Goal: Task Accomplishment & Management: Complete application form

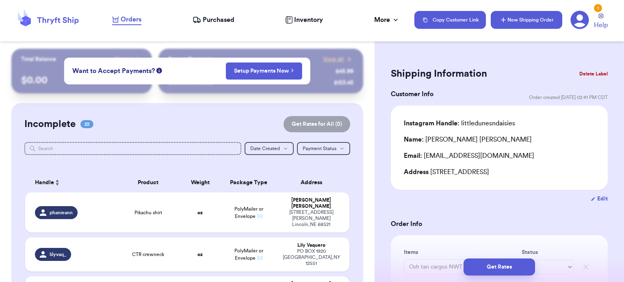
click at [529, 15] on button "New Shipping Order" at bounding box center [527, 20] width 72 height 18
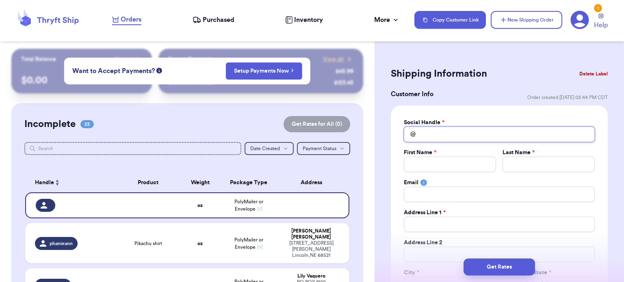
click at [427, 130] on input "Total Amount Paid" at bounding box center [499, 134] width 191 height 15
type input "v"
type input "vi"
type input "vic"
type input "vicg"
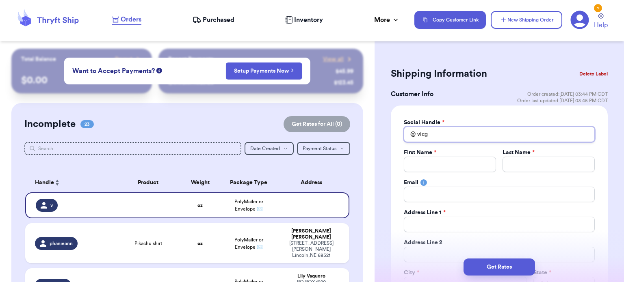
type input "vicgo"
type input "vicg"
type input "vic"
type input "vict"
type input "vic"
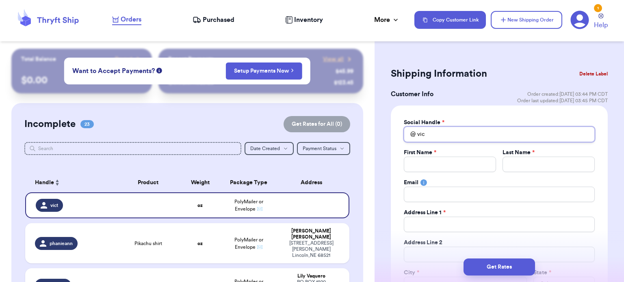
type input "vi"
type input "v"
type input "c"
type input "ca"
type input "cam"
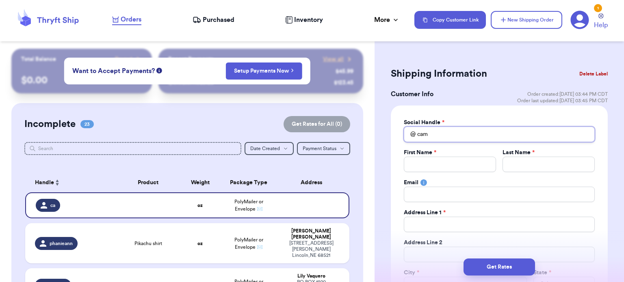
type input "camp"
type input "cam"
type input "ca"
type input "c"
type input "v"
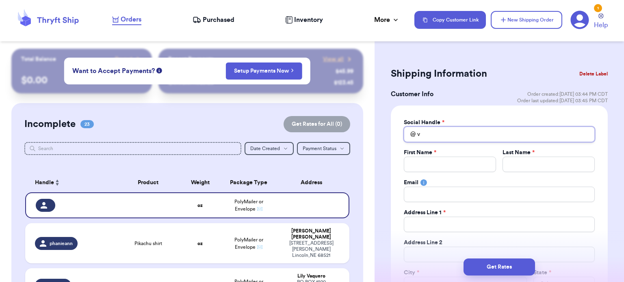
type input "vi"
type input "vic"
type input "vict"
type input "victo"
type input "[PERSON_NAME]"
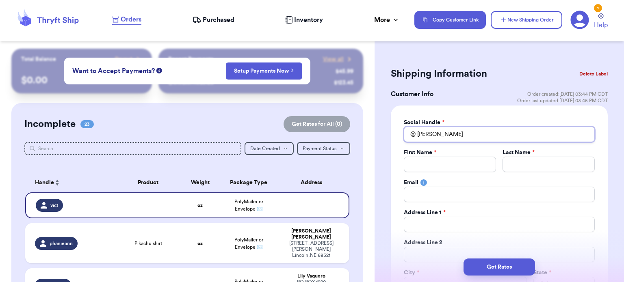
type input "victori"
type input "victoria"
type input "victoriaa"
type input "victoria"
type input "victori"
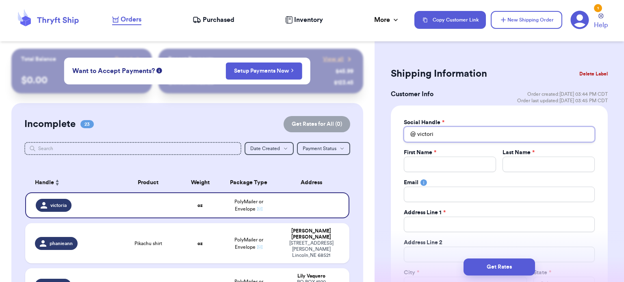
type input "[PERSON_NAME]"
type input "victo"
type input "vict"
type input "vic"
type input "vi"
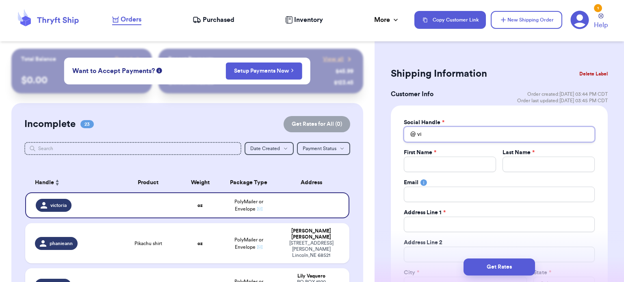
type input "v"
type input "s"
type input "sj"
type input "s"
type input "t"
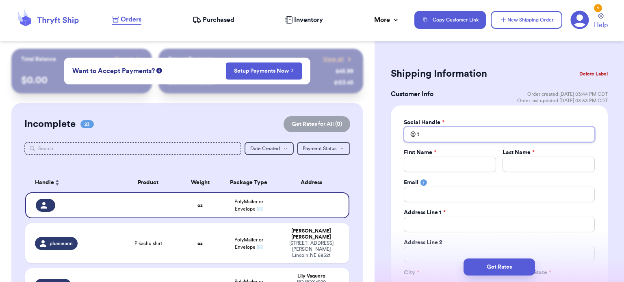
type input "th"
type input "the"
type input "thes"
type input "thesj"
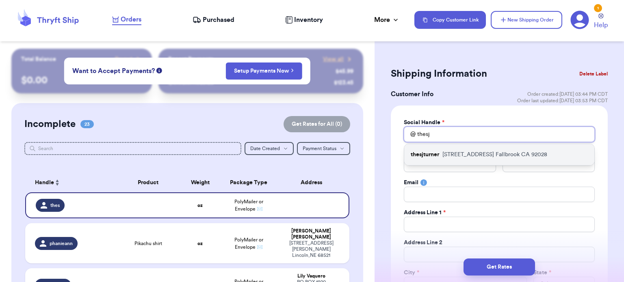
type input "thesj"
click at [460, 152] on p "[STREET_ADDRESS]" at bounding box center [495, 155] width 105 height 8
type input "thesjturner"
type input "SJ"
type input "[PERSON_NAME]"
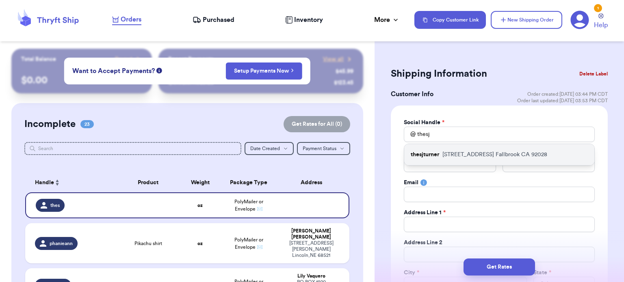
type input "[EMAIL_ADDRESS][DOMAIN_NAME]"
type input "[STREET_ADDRESS]"
type input "Fallbrook"
select select "CA"
type input "92028"
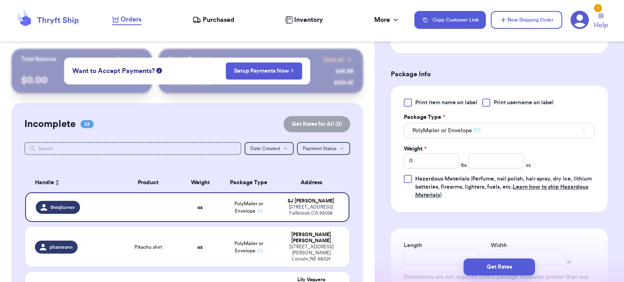
scroll to position [454, 0]
click at [480, 155] on input "number" at bounding box center [497, 161] width 56 height 15
type input "13"
click at [417, 260] on div "Get Rates" at bounding box center [499, 267] width 237 height 17
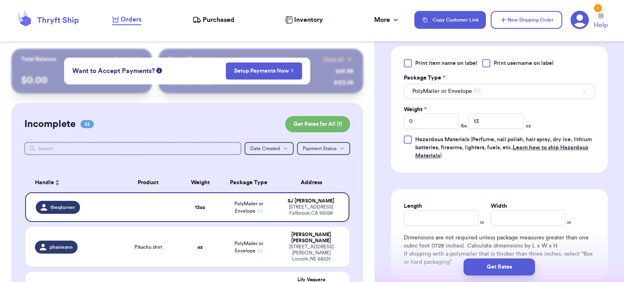
scroll to position [493, 0]
click at [415, 217] on input "Length" at bounding box center [441, 218] width 75 height 15
type input "10"
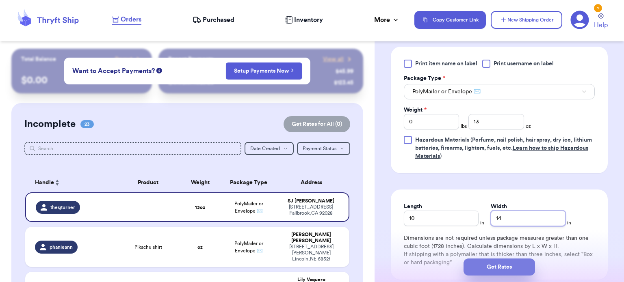
type input "14"
click at [513, 269] on button "Get Rates" at bounding box center [500, 267] width 72 height 17
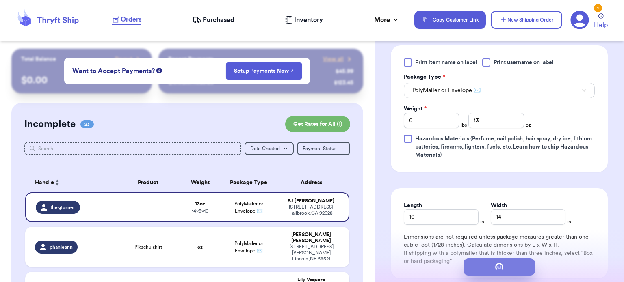
scroll to position [0, 0]
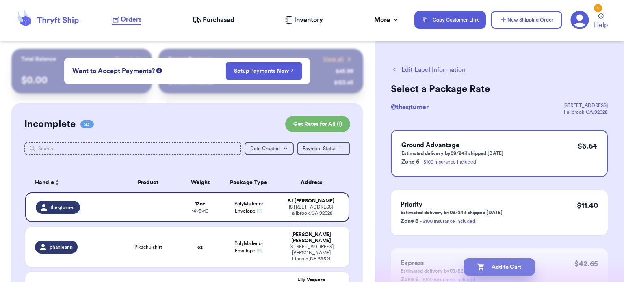
click at [502, 270] on button "Add to Cart" at bounding box center [500, 267] width 72 height 17
checkbox input "true"
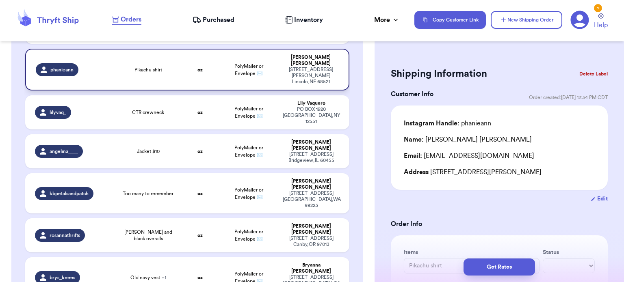
scroll to position [202, 0]
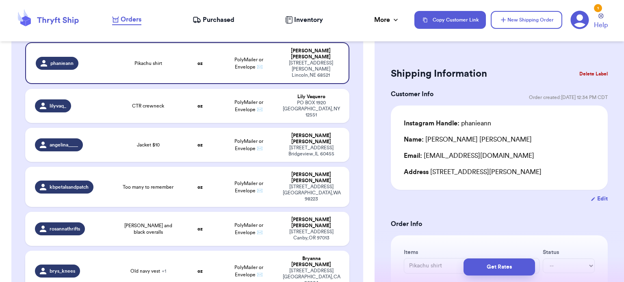
click at [125, 268] on div "Old navy vest + 1" at bounding box center [148, 271] width 55 height 7
type input "Old navy vest"
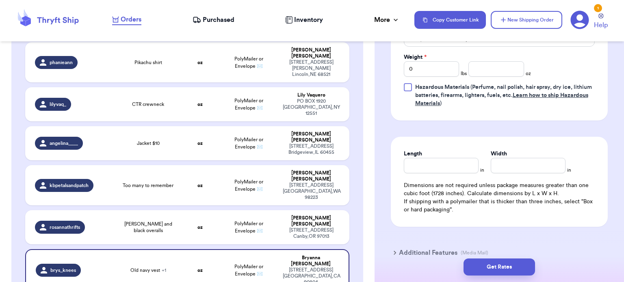
scroll to position [439, 0]
click at [457, 168] on input "Length" at bounding box center [441, 166] width 75 height 15
type input "2"
type input "21"
type input "2"
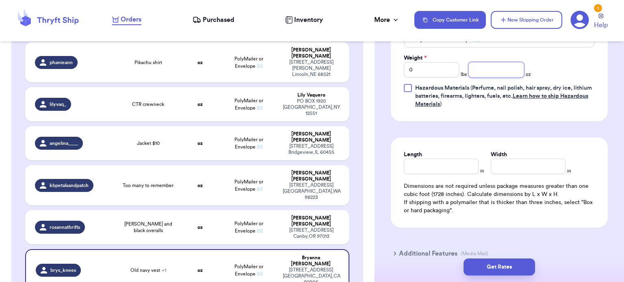
click at [508, 73] on input "number" at bounding box center [497, 69] width 56 height 15
type input "2"
type input "21"
click at [428, 159] on input "Length" at bounding box center [441, 166] width 75 height 15
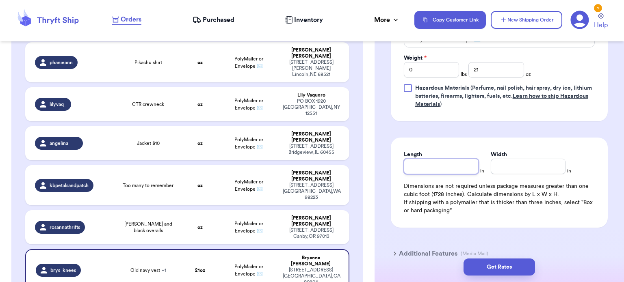
type input "2"
click at [500, 71] on input "21" at bounding box center [497, 69] width 56 height 15
type input "2"
type input "22"
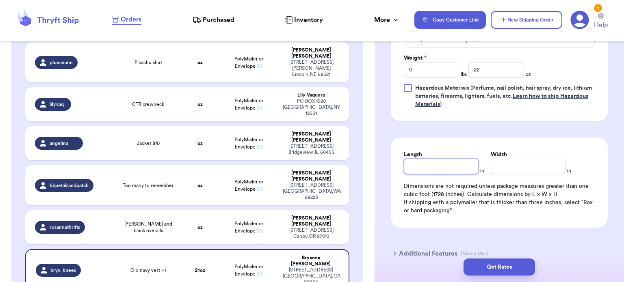
click at [440, 159] on input "Length" at bounding box center [441, 166] width 75 height 15
type input "10.5"
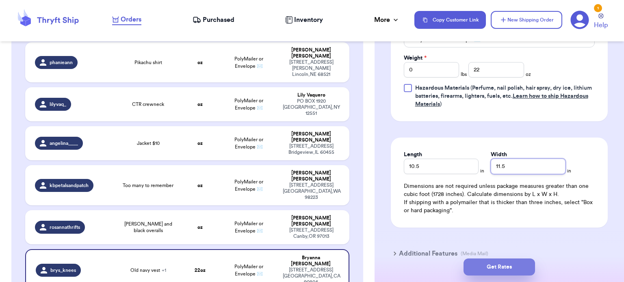
type input "11.5"
click at [511, 266] on button "Get Rates" at bounding box center [500, 267] width 72 height 17
type input "1"
type input "6"
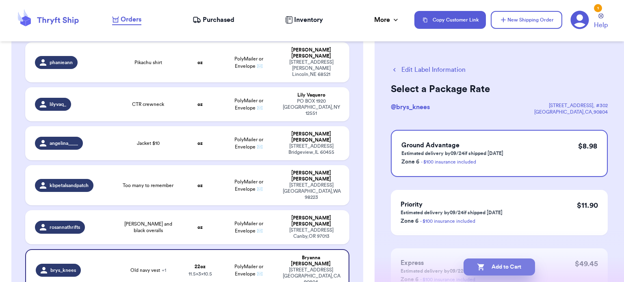
click at [487, 271] on button "Add to Cart" at bounding box center [500, 267] width 72 height 17
checkbox input "true"
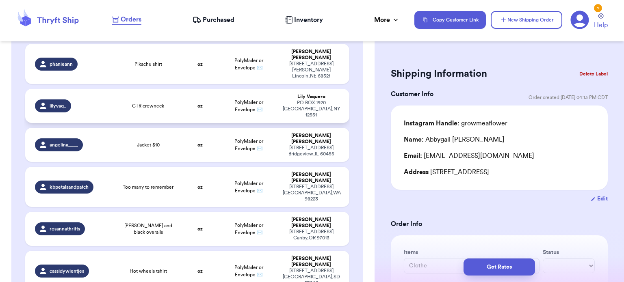
click at [162, 103] on div "CTR crewneck" at bounding box center [148, 106] width 55 height 7
type input "CTR crewneck"
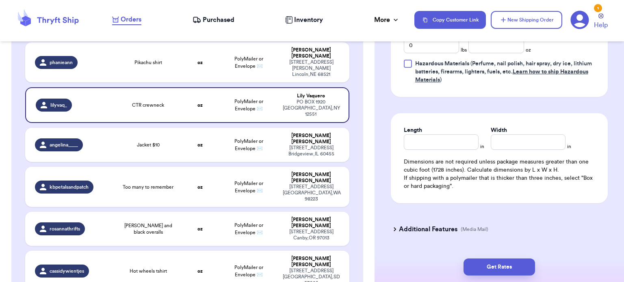
scroll to position [437, 0]
click at [487, 48] on input "number" at bounding box center [497, 44] width 56 height 15
type input "10"
click at [447, 141] on input "Length" at bounding box center [441, 141] width 75 height 15
type input "10"
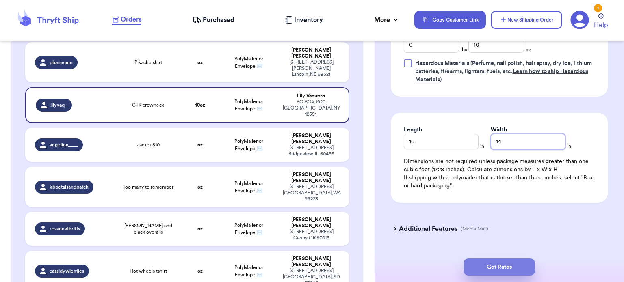
type input "14"
click at [494, 263] on button "Get Rates" at bounding box center [500, 267] width 72 height 17
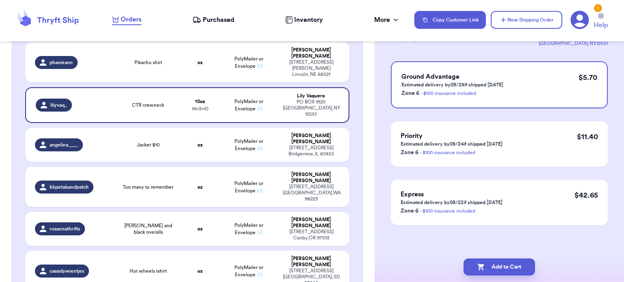
scroll to position [0, 0]
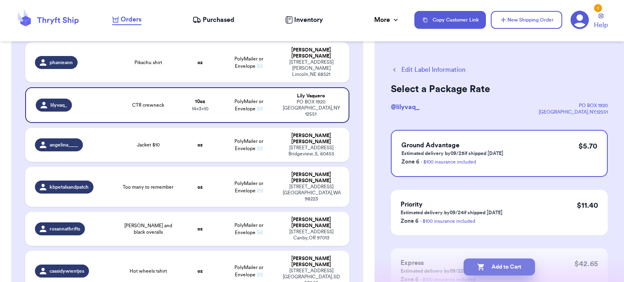
click at [509, 269] on button "Add to Cart" at bounding box center [500, 267] width 72 height 17
checkbox input "true"
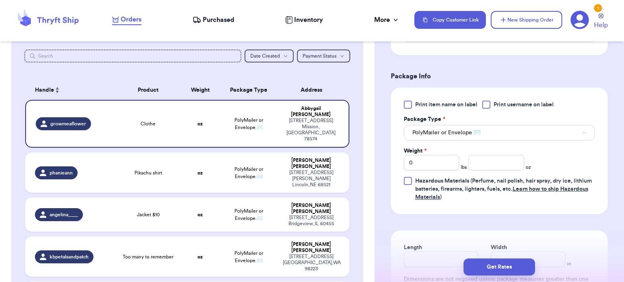
scroll to position [360, 0]
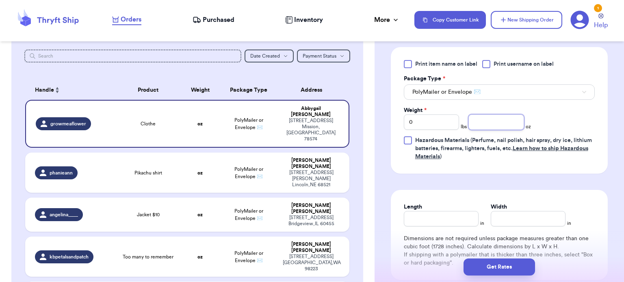
click at [493, 115] on input "number" at bounding box center [497, 122] width 56 height 15
type input "7"
click at [410, 217] on input "Length" at bounding box center [441, 218] width 75 height 15
type input "10"
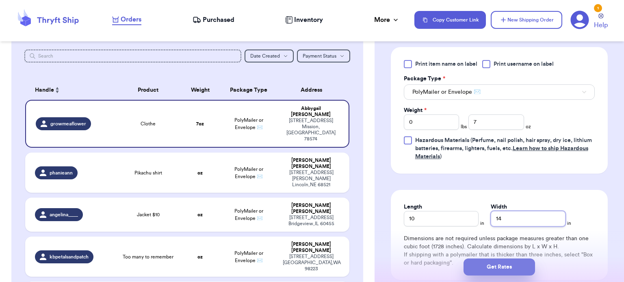
type input "14"
click at [498, 268] on button "Get Rates" at bounding box center [500, 267] width 72 height 17
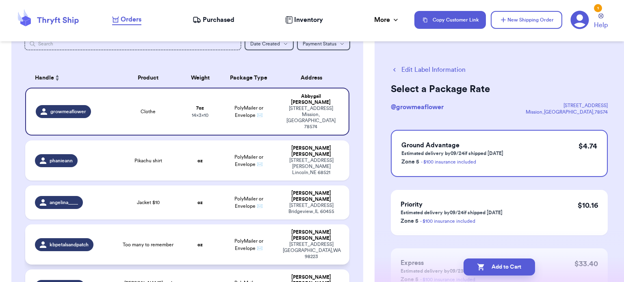
scroll to position [104, 0]
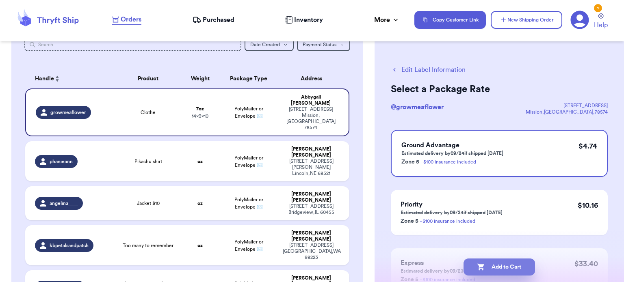
click at [472, 261] on button "Add to Cart" at bounding box center [500, 267] width 72 height 17
checkbox input "true"
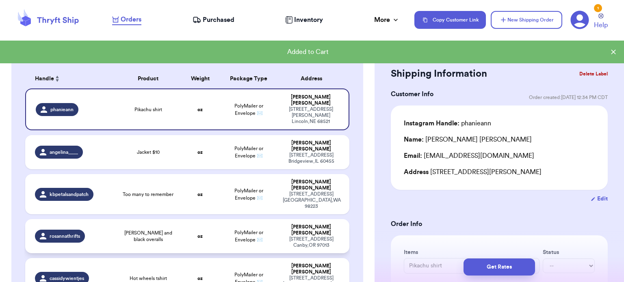
click at [121, 230] on span "[PERSON_NAME] and black overalls" at bounding box center [148, 236] width 55 height 13
type input "[PERSON_NAME] and black overalls"
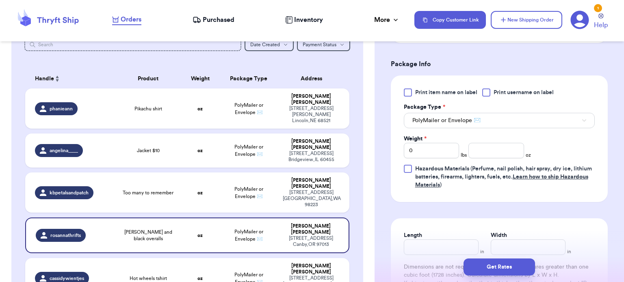
scroll to position [332, 0]
click at [495, 154] on input "number" at bounding box center [497, 150] width 56 height 15
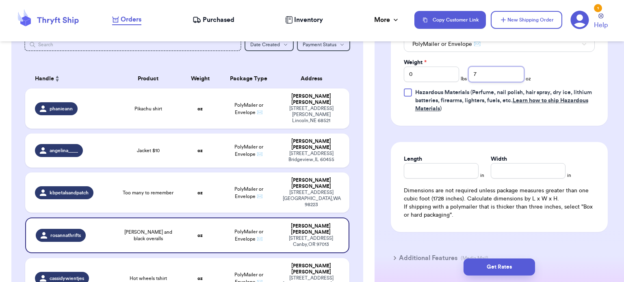
scroll to position [408, 0]
type input "7"
click at [454, 171] on input "Length" at bounding box center [441, 171] width 75 height 15
type input "10"
type input "14"
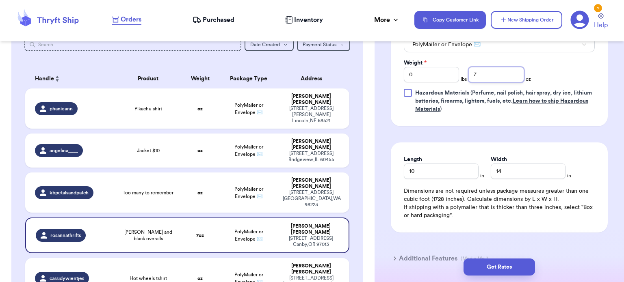
click at [493, 74] on input "7" at bounding box center [497, 74] width 56 height 15
type input "6"
click at [501, 273] on button "Get Rates" at bounding box center [500, 267] width 72 height 17
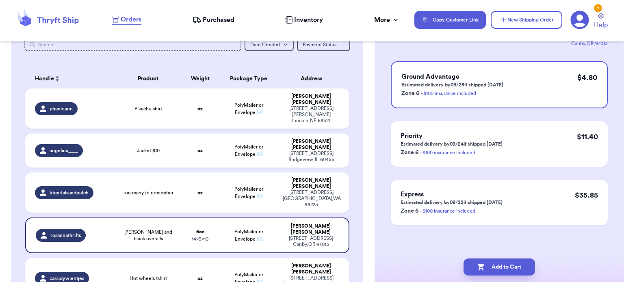
scroll to position [0, 0]
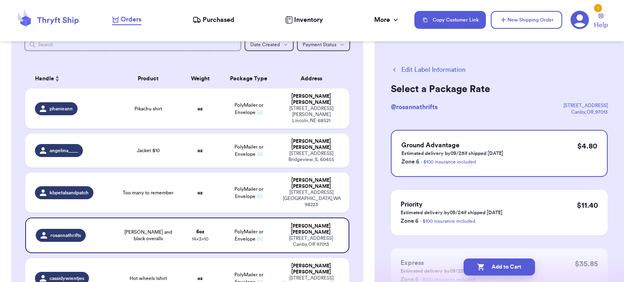
click at [501, 273] on button "Add to Cart" at bounding box center [500, 267] width 72 height 17
checkbox input "true"
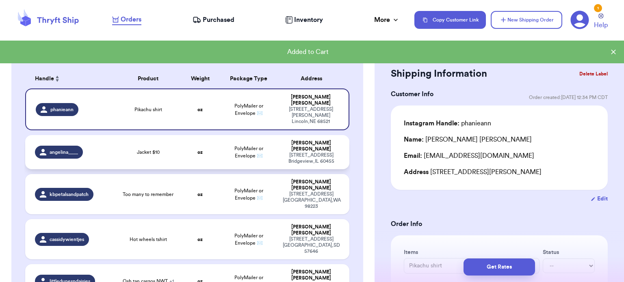
click at [137, 149] on span "Jacket $10" at bounding box center [148, 152] width 23 height 7
type input "Jacket $10"
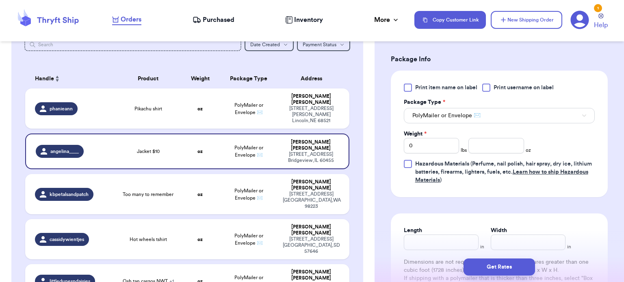
scroll to position [352, 0]
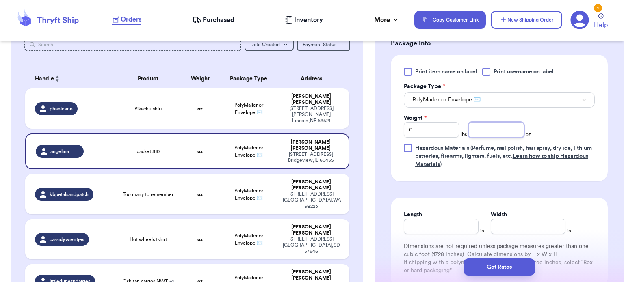
click at [482, 128] on input "number" at bounding box center [497, 129] width 56 height 15
type input "16"
click at [424, 224] on input "Length" at bounding box center [441, 226] width 75 height 15
type input "12"
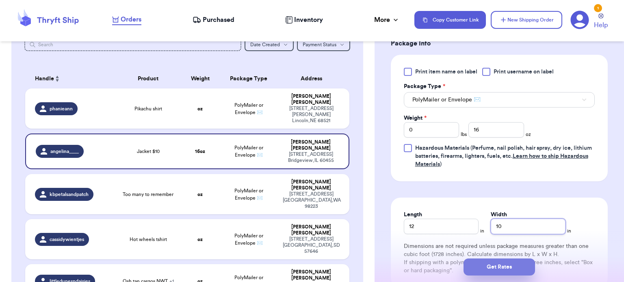
type input "10"
click at [500, 270] on button "Get Rates" at bounding box center [500, 267] width 72 height 17
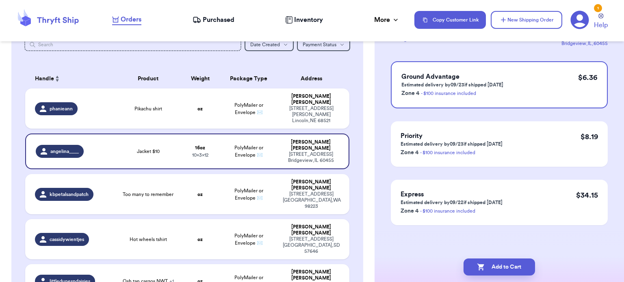
scroll to position [0, 0]
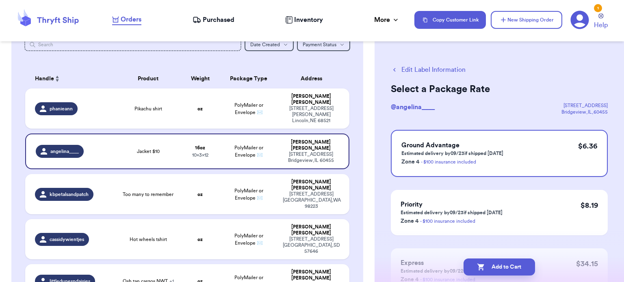
click at [500, 270] on button "Add to Cart" at bounding box center [500, 267] width 72 height 17
checkbox input "true"
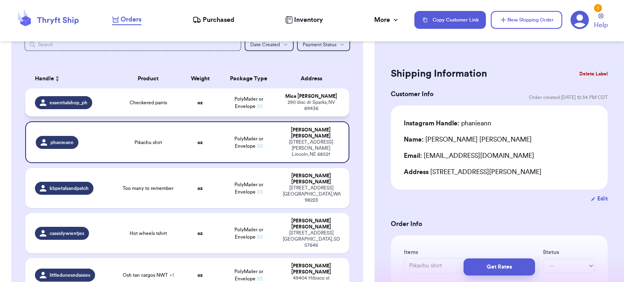
click at [163, 97] on td "Checkered pants" at bounding box center [148, 103] width 65 height 28
type input "Checkered pants"
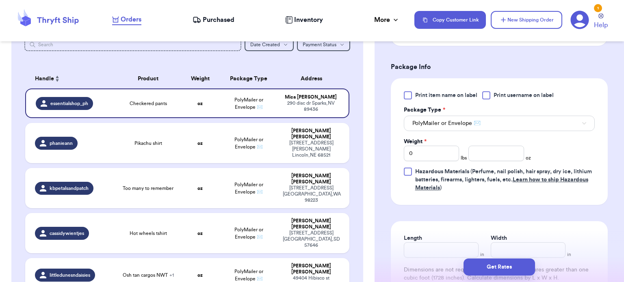
scroll to position [328, 0]
click at [492, 156] on input "number" at bounding box center [497, 153] width 56 height 15
type input "8"
click at [430, 249] on input "Length" at bounding box center [441, 250] width 75 height 15
type input "10"
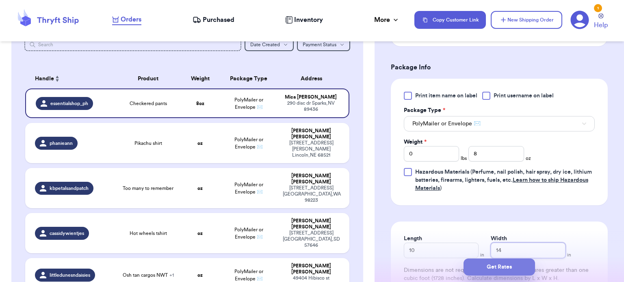
type input "14"
click at [489, 267] on button "Get Rates" at bounding box center [500, 267] width 72 height 17
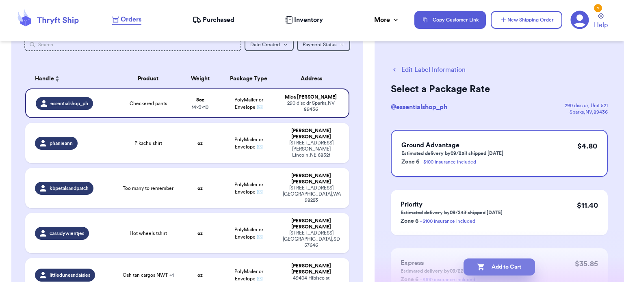
drag, startPoint x: 489, startPoint y: 267, endPoint x: 473, endPoint y: 272, distance: 16.7
click at [473, 272] on button "Add to Cart" at bounding box center [500, 267] width 72 height 17
checkbox input "true"
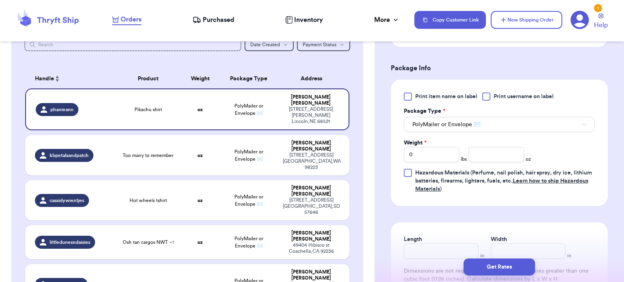
scroll to position [456, 0]
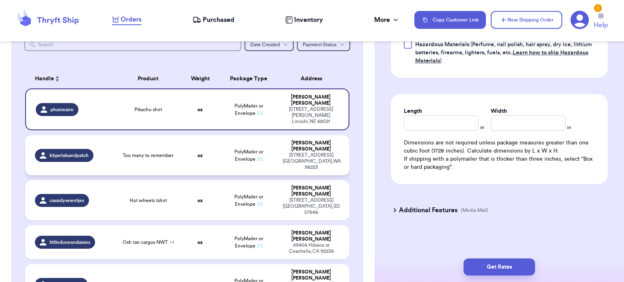
click at [109, 143] on td "kbpetalsandpatch" at bounding box center [70, 155] width 91 height 40
type input "Too many to remember"
